Goal: Task Accomplishment & Management: Use online tool/utility

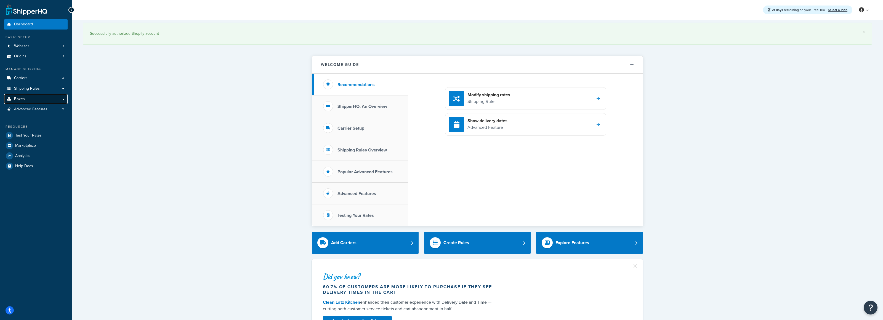
click at [62, 99] on link "Boxes" at bounding box center [35, 99] width 63 height 10
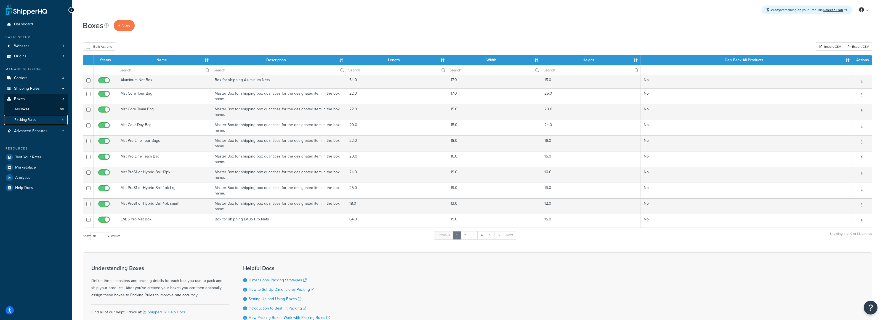
click at [39, 118] on link "Packing Rules 4" at bounding box center [35, 120] width 63 height 10
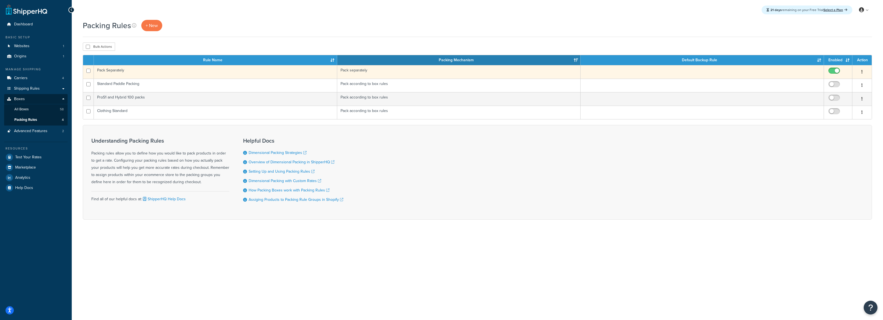
click at [118, 71] on td "Pack Separately" at bounding box center [215, 72] width 243 height 14
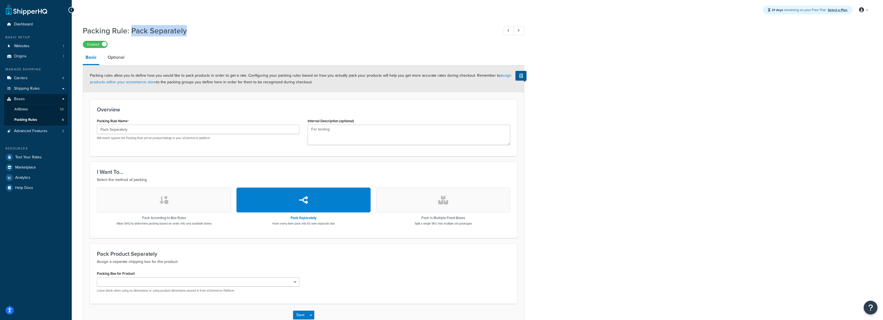
drag, startPoint x: 132, startPoint y: 32, endPoint x: 187, endPoint y: 31, distance: 54.4
click at [187, 31] on h1 "Packing Rule: Pack Separately" at bounding box center [288, 30] width 411 height 11
copy h1 "Pack Separately"
click at [252, 30] on h1 "Packing Rule: Pack Separately" at bounding box center [288, 30] width 411 height 11
click at [34, 155] on span "Test Your Rates" at bounding box center [28, 157] width 27 height 5
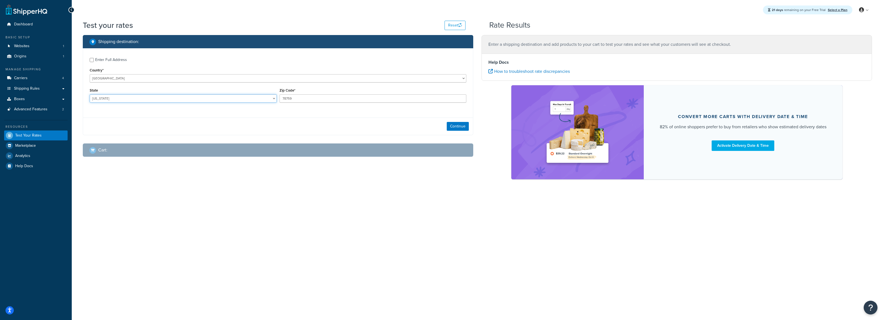
click at [215, 98] on select "[US_STATE] [US_STATE] [US_STATE] [US_STATE] [US_STATE] Armed Forces Americas Ar…" at bounding box center [183, 98] width 187 height 8
select select "CA"
click at [90, 94] on select "[US_STATE] [US_STATE] [US_STATE] [US_STATE] [US_STATE] Armed Forces Americas Ar…" at bounding box center [183, 98] width 187 height 8
click at [316, 96] on input "78759" at bounding box center [373, 98] width 187 height 8
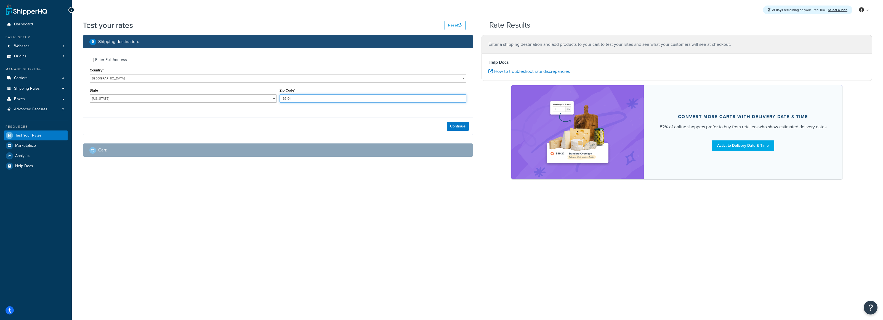
type input "92101"
drag, startPoint x: 321, startPoint y: 133, endPoint x: 397, endPoint y: 131, distance: 75.9
click at [321, 133] on div "Continue" at bounding box center [278, 126] width 390 height 17
click at [454, 128] on button "Continue" at bounding box center [458, 126] width 22 height 9
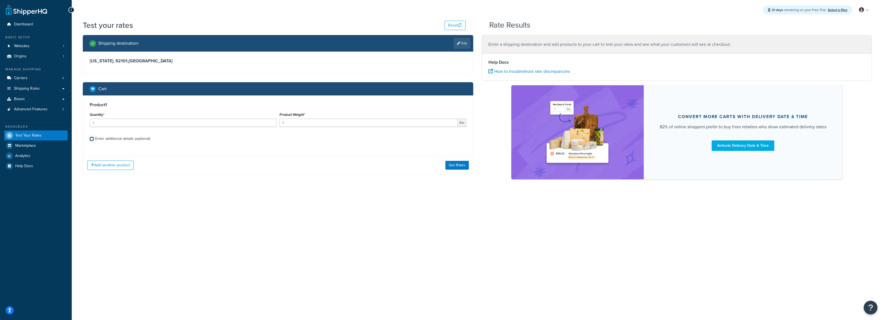
click at [91, 141] on input "Enter additional details (optional)" at bounding box center [92, 139] width 4 height 4
checkbox input "true"
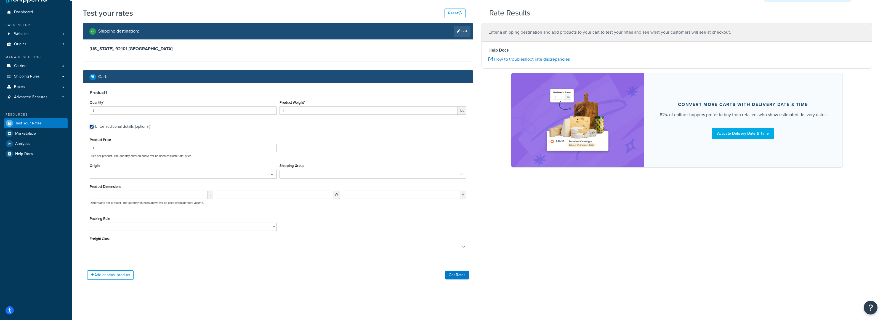
scroll to position [12, 0]
click at [187, 229] on select "Clothing Standard Pack Separately ProS1 and Hybrid 100 packs Standard Paddle Pa…" at bounding box center [183, 227] width 187 height 8
select select "87693"
click at [90, 223] on select "Clothing Standard Pack Separately ProS1 and Hybrid 100 packs Standard Paddle Pa…" at bounding box center [183, 227] width 187 height 8
click at [181, 201] on p "Dimensions per product. The quantity entered above will be used calculate total…" at bounding box center [146, 203] width 116 height 4
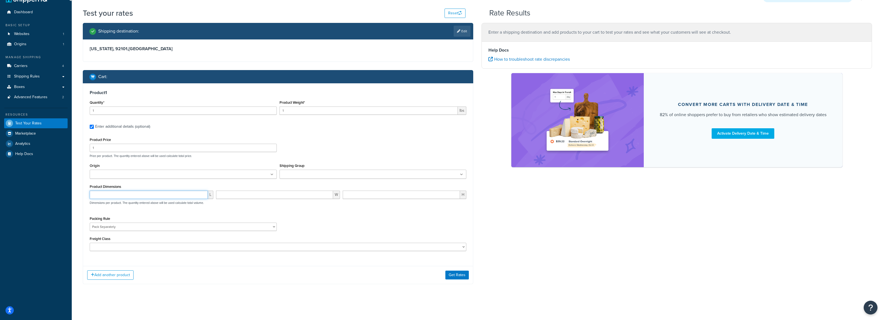
click at [181, 196] on input "number" at bounding box center [149, 195] width 118 height 8
click at [128, 198] on input "number" at bounding box center [149, 195] width 118 height 8
type input "36"
type input "7"
type input "8"
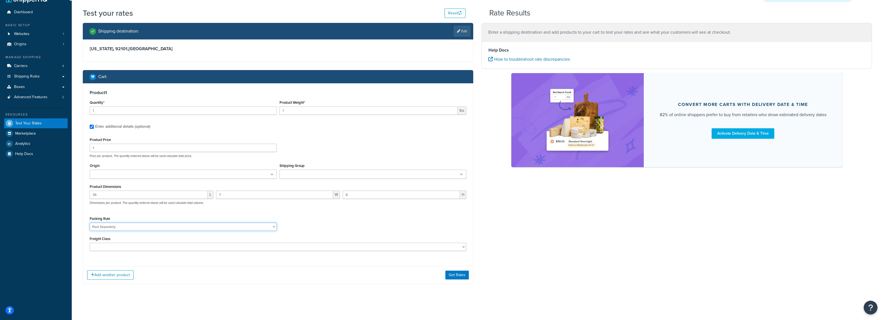
scroll to position [10, 0]
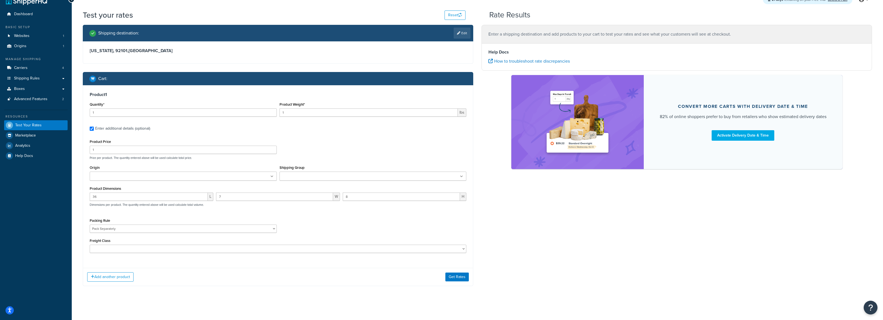
click at [335, 226] on div "Packing Rule Clothing Standard Pack Separately ProS1 and Hybrid 100 packs Stand…" at bounding box center [278, 227] width 380 height 20
click at [321, 172] on div at bounding box center [373, 176] width 187 height 9
click at [321, 181] on div "Shipping Group Large Medium Small Solo Products" at bounding box center [373, 174] width 190 height 21
click at [322, 180] on ul at bounding box center [373, 176] width 187 height 9
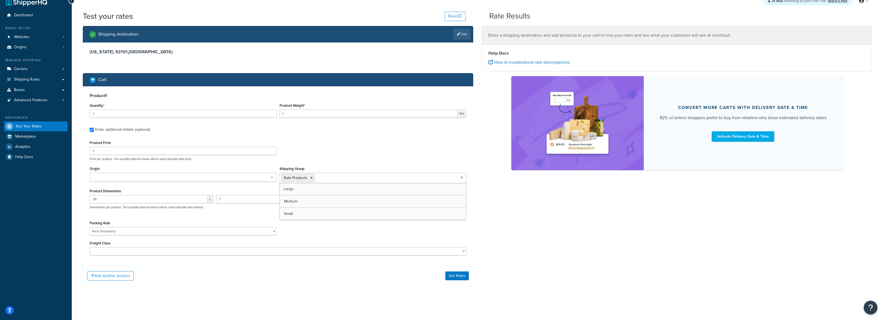
scroll to position [10, 0]
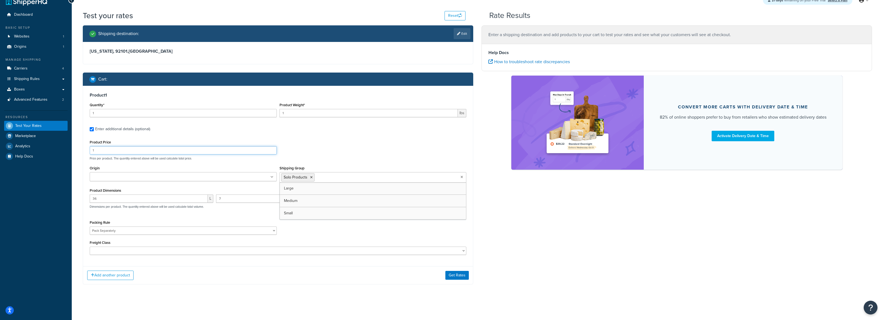
drag, startPoint x: 334, startPoint y: 150, endPoint x: 330, endPoint y: 150, distance: 3.0
click at [334, 150] on div "Product Price 1 Price per product. The quantity entered above will be used calc…" at bounding box center [278, 150] width 380 height 22
click at [133, 112] on input "1" at bounding box center [183, 113] width 187 height 8
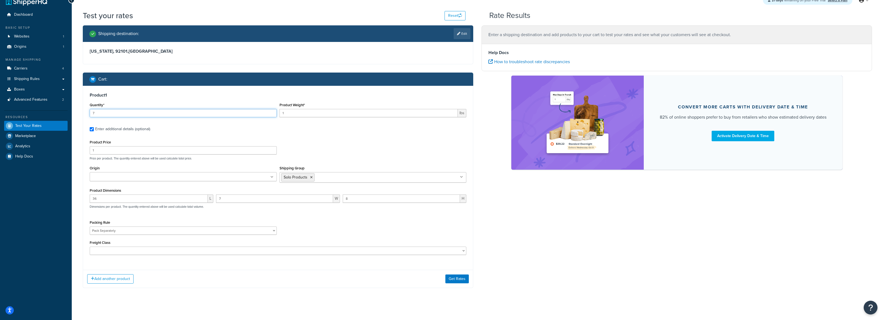
type input "7"
click at [327, 114] on input "1" at bounding box center [369, 113] width 179 height 8
type input "21"
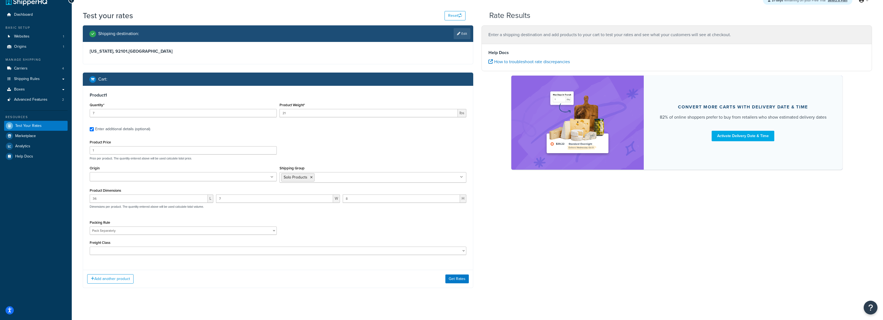
click at [425, 151] on div "Product Price 1 Price per product. The quantity entered above will be used calc…" at bounding box center [278, 150] width 380 height 22
click at [459, 279] on button "Get Rates" at bounding box center [457, 279] width 23 height 9
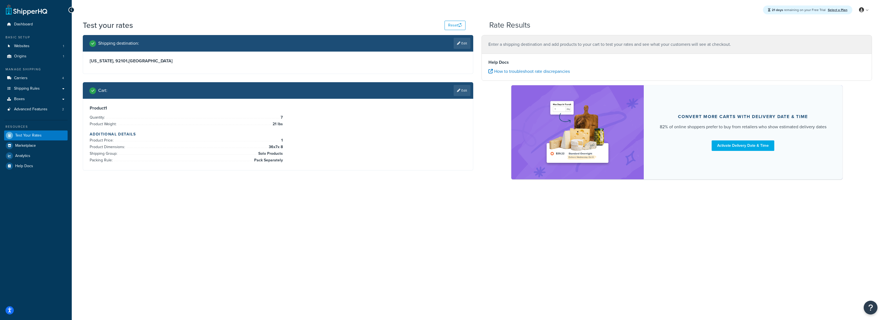
scroll to position [0, 0]
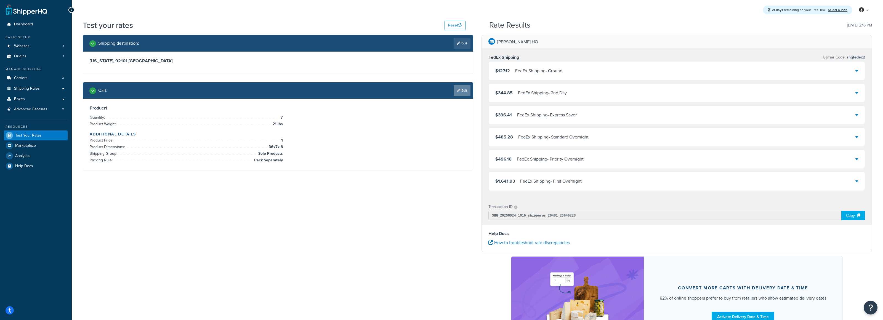
click at [462, 88] on link "Edit" at bounding box center [462, 90] width 17 height 11
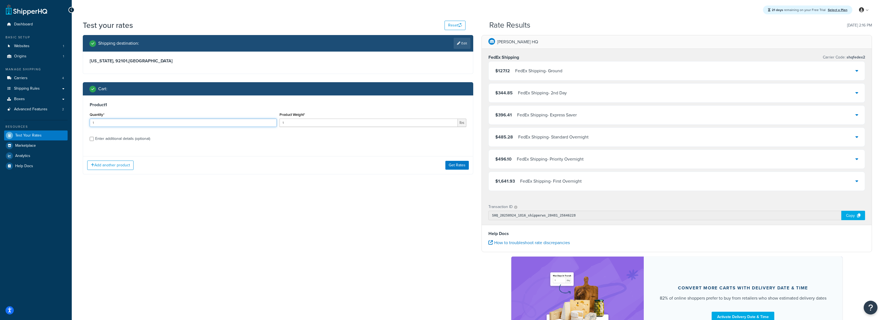
click at [181, 123] on input "1" at bounding box center [183, 123] width 187 height 8
drag, startPoint x: 92, startPoint y: 138, endPoint x: 114, endPoint y: 131, distance: 22.7
click at [92, 138] on input "Enter additional details (optional)" at bounding box center [92, 139] width 4 height 4
checkbox input "true"
select select "87693"
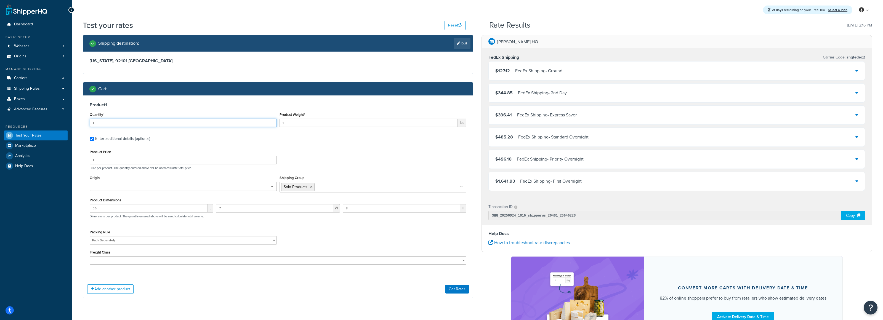
click at [127, 120] on input "1" at bounding box center [183, 123] width 187 height 8
type input "10"
click at [284, 125] on input "1" at bounding box center [369, 123] width 179 height 8
type input "21"
click at [460, 286] on button "Get Rates" at bounding box center [457, 288] width 23 height 9
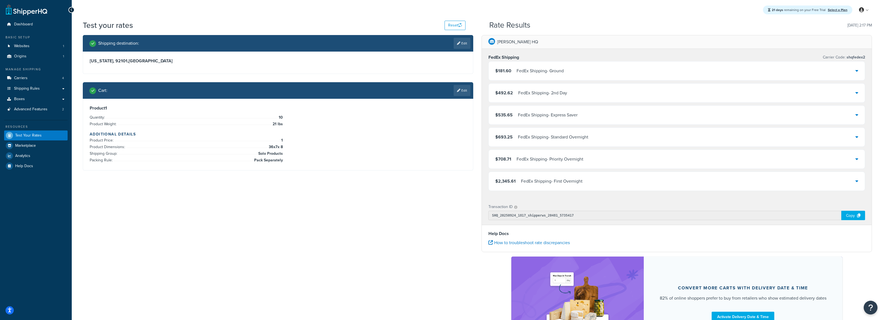
click at [852, 72] on div "$181.60 FedEx Shipping - Ground" at bounding box center [677, 71] width 376 height 19
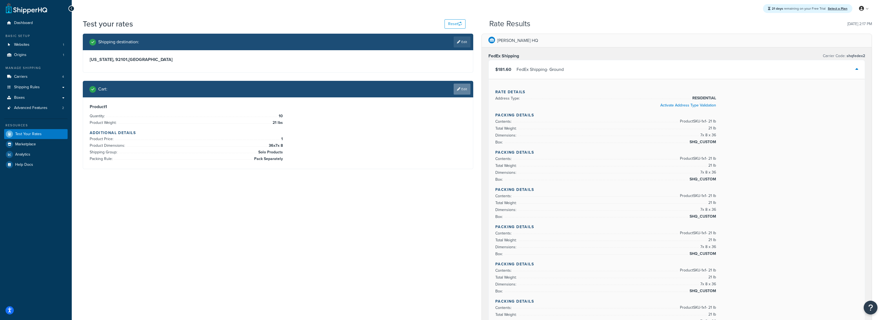
click at [456, 91] on link "Edit" at bounding box center [462, 89] width 17 height 11
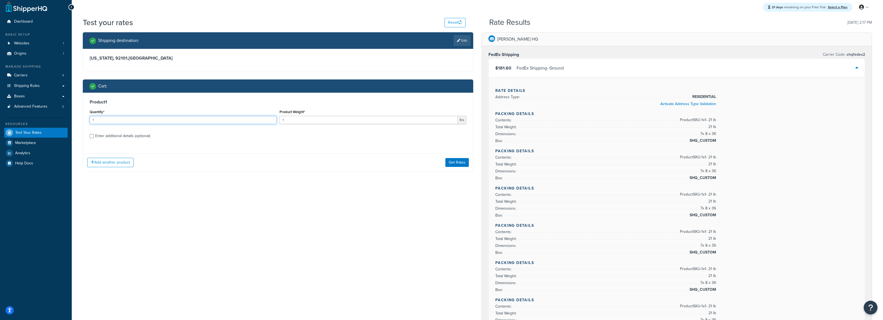
click at [192, 119] on input "1" at bounding box center [183, 120] width 187 height 8
type input "5"
click at [282, 119] on input "1" at bounding box center [369, 120] width 179 height 8
type input "21"
click at [107, 166] on button "Add another product" at bounding box center [110, 162] width 46 height 9
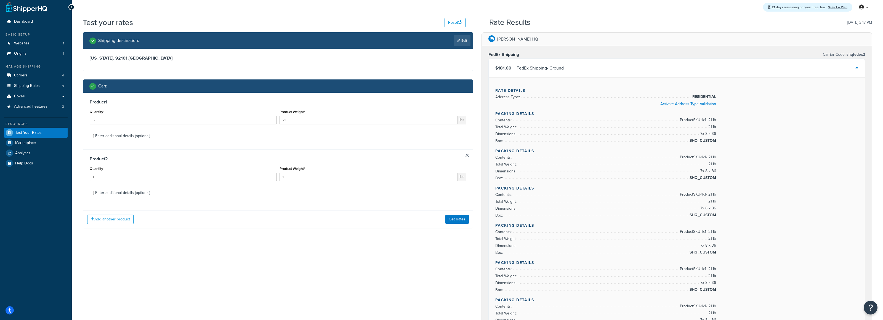
click at [469, 156] on link at bounding box center [467, 155] width 3 height 3
click at [93, 137] on input "Enter additional details (optional)" at bounding box center [92, 136] width 4 height 4
checkbox input "true"
select select "87693"
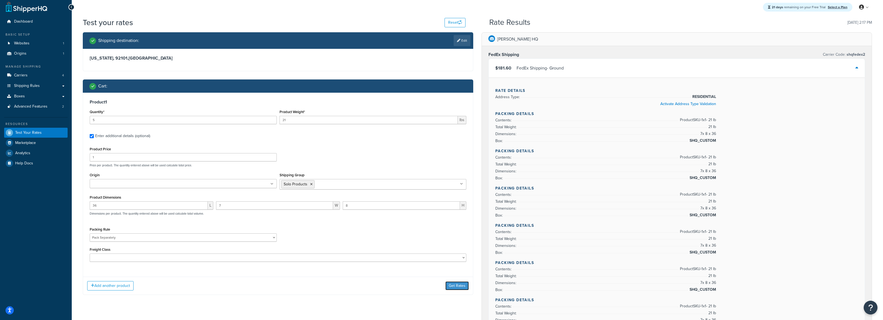
click at [462, 287] on button "Get Rates" at bounding box center [457, 286] width 23 height 9
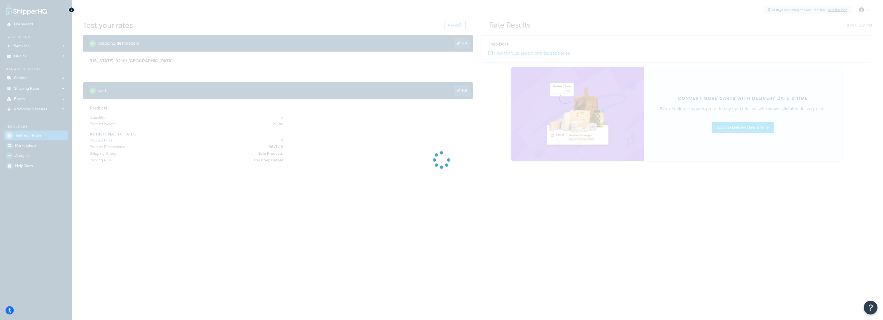
scroll to position [0, 0]
